Goal: Information Seeking & Learning: Learn about a topic

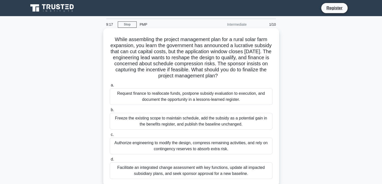
click at [158, 171] on div "Facilitate an integrated change assessment with key functions, update all impac…" at bounding box center [191, 170] width 163 height 17
click at [110, 161] on input "d. Facilitate an integrated change assessment with key functions, update all im…" at bounding box center [110, 158] width 0 height 3
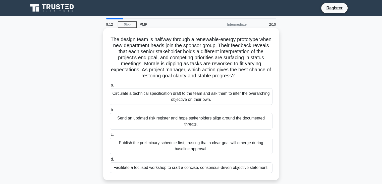
click at [177, 166] on div "Facilitate a focused workshop to craft a concise, consensus-driven objective st…" at bounding box center [191, 167] width 163 height 11
click at [110, 161] on input "d. Facilitate a focused workshop to craft a concise, consensus-driven objective…" at bounding box center [110, 158] width 0 height 3
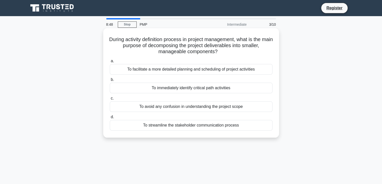
click at [170, 127] on div "To streamline the stakeholder communication process" at bounding box center [191, 125] width 163 height 11
click at [110, 118] on input "d. To streamline the stakeholder communication process" at bounding box center [110, 116] width 0 height 3
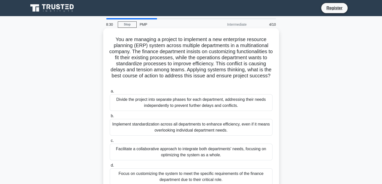
click at [180, 132] on div "Implement standardization across all departments to enhance efficiency, even if…" at bounding box center [191, 127] width 163 height 17
click at [110, 117] on input "b. Implement standardization across all departments to enhance efficiency, even…" at bounding box center [110, 115] width 0 height 3
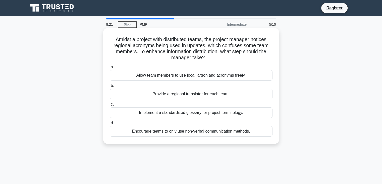
click at [179, 114] on div "Implement a standardized glossary for project terminology." at bounding box center [191, 112] width 163 height 11
click at [110, 106] on input "c. Implement a standardized glossary for project terminology." at bounding box center [110, 104] width 0 height 3
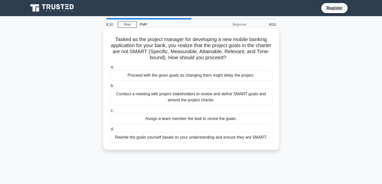
click at [178, 97] on div "Conduct a meeting with project stakeholders to review and define SMART goals an…" at bounding box center [191, 96] width 163 height 17
click at [110, 87] on input "b. Conduct a meeting with project stakeholders to review and define SMART goals…" at bounding box center [110, 85] width 0 height 3
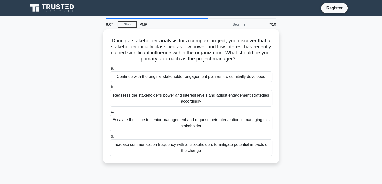
click at [178, 97] on div "Reassess the stakeholder's power and interest levels and adjust engagement stra…" at bounding box center [191, 98] width 163 height 17
click at [110, 88] on input "b. Reassess the stakeholder's power and interest levels and adjust engagement s…" at bounding box center [110, 86] width 0 height 3
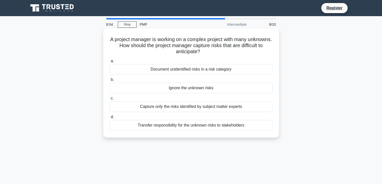
click at [178, 125] on div "Transfer responsibility for the unknown risks to stakeholders" at bounding box center [191, 125] width 163 height 11
click at [110, 118] on input "d. Transfer responsibility for the unknown risks to stakeholders" at bounding box center [110, 116] width 0 height 3
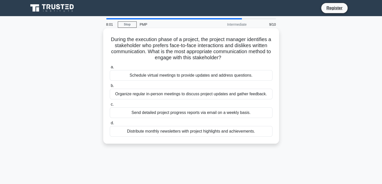
click at [176, 94] on div "Organize regular in-person meetings to discuss project updates and gather feedb…" at bounding box center [191, 93] width 163 height 11
click at [110, 87] on input "b. Organize regular in-person meetings to discuss project updates and gather fe…" at bounding box center [110, 85] width 0 height 3
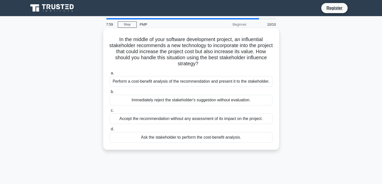
click at [174, 82] on div "Perform a cost-benefit analysis of the recommendation and present it to the sta…" at bounding box center [191, 81] width 163 height 11
click at [110, 75] on input "a. Perform a cost-benefit analysis of the recommendation and present it to the …" at bounding box center [110, 72] width 0 height 3
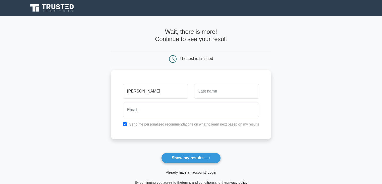
type input "anusha"
click at [203, 92] on input "text" at bounding box center [226, 91] width 65 height 15
type input "hugar"
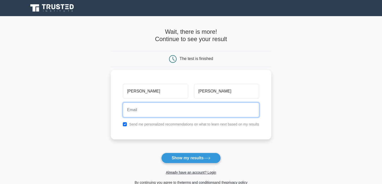
click at [175, 113] on input "email" at bounding box center [191, 109] width 137 height 15
type input "anusha.hugar22@gmail.com"
click at [161, 152] on button "Show my results" at bounding box center [190, 157] width 59 height 11
